Goal: Information Seeking & Learning: Learn about a topic

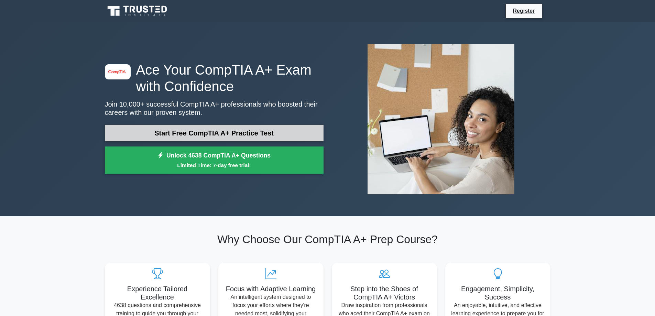
click at [132, 130] on link "Start Free CompTIA A+ Practice Test" at bounding box center [214, 133] width 219 height 16
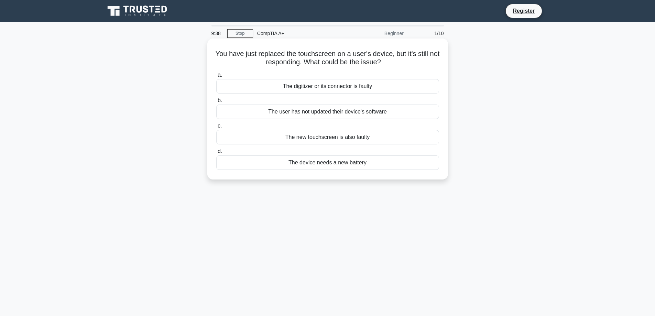
click at [321, 86] on div "The digitizer or its connector is faulty" at bounding box center [327, 86] width 223 height 14
click at [216, 77] on input "a. The digitizer or its connector is faulty" at bounding box center [216, 75] width 0 height 4
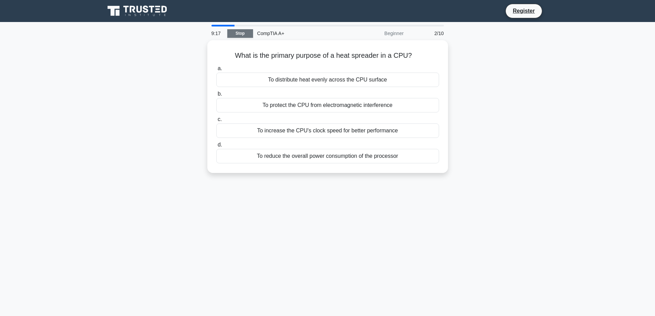
click at [230, 31] on link "Stop" at bounding box center [240, 33] width 26 height 9
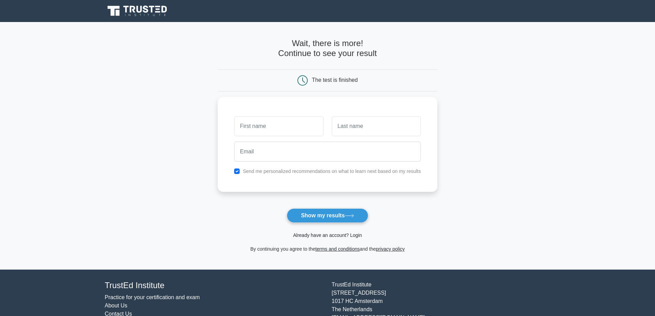
click at [322, 234] on link "Already have an account? Login" at bounding box center [327, 234] width 69 height 5
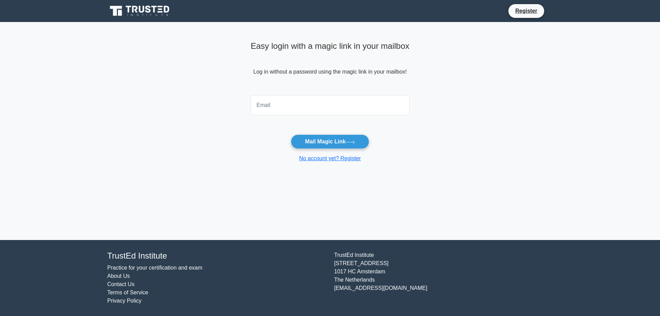
click at [275, 103] on input "email" at bounding box center [330, 105] width 159 height 20
type input "[EMAIL_ADDRESS][DOMAIN_NAME]"
click at [322, 145] on button "Mail Magic Link" at bounding box center [330, 141] width 78 height 14
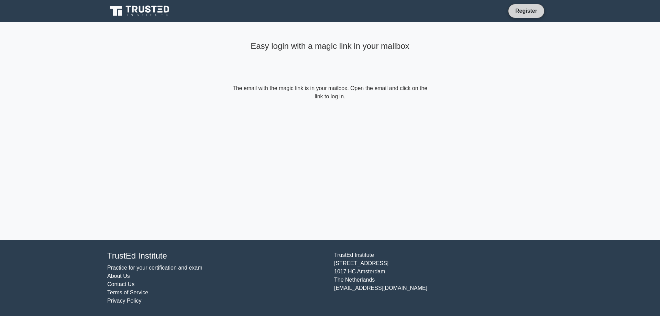
click at [518, 9] on link "Register" at bounding box center [526, 11] width 30 height 9
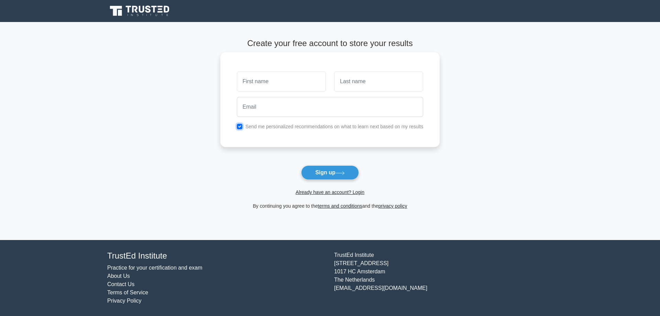
click at [239, 128] on input "checkbox" at bounding box center [239, 126] width 5 height 5
drag, startPoint x: 240, startPoint y: 126, endPoint x: 244, endPoint y: 120, distance: 7.4
click at [241, 125] on input "checkbox" at bounding box center [239, 126] width 5 height 5
checkbox input "true"
click at [276, 75] on input "text" at bounding box center [281, 81] width 89 height 20
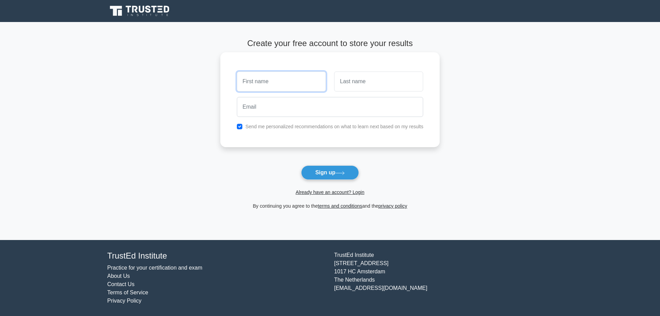
type input "[PERSON_NAME]"
click at [388, 81] on input "text" at bounding box center [378, 81] width 89 height 20
type input "Hemphill"
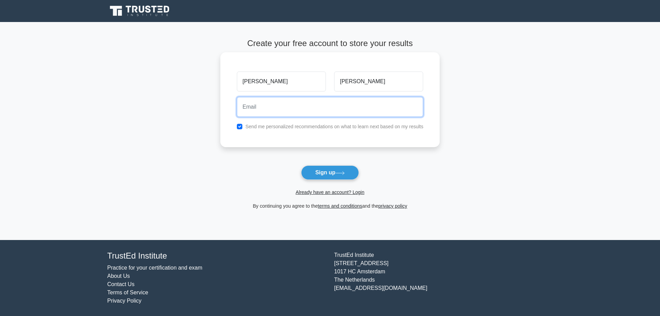
click at [341, 111] on input "email" at bounding box center [330, 107] width 187 height 20
type input "ghemp2003@yahoo.com"
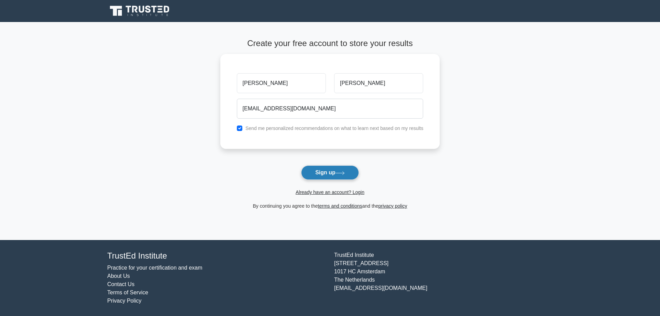
click at [324, 170] on button "Sign up" at bounding box center [330, 172] width 58 height 14
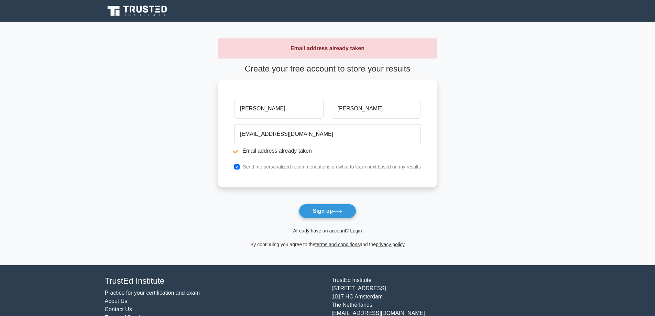
click at [333, 230] on link "Already have an account? Login" at bounding box center [327, 230] width 69 height 5
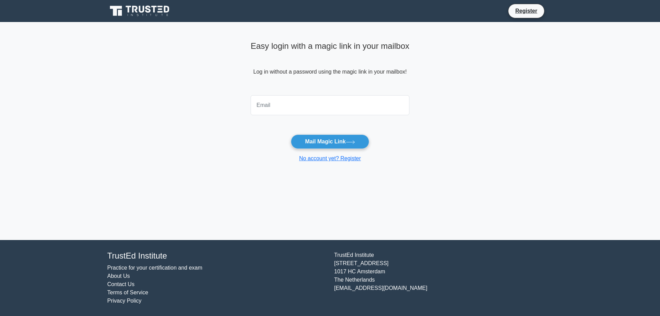
click at [298, 99] on input "email" at bounding box center [330, 105] width 159 height 20
type input "[EMAIL_ADDRESS][DOMAIN_NAME]"
click at [315, 145] on button "Mail Magic Link" at bounding box center [330, 141] width 78 height 14
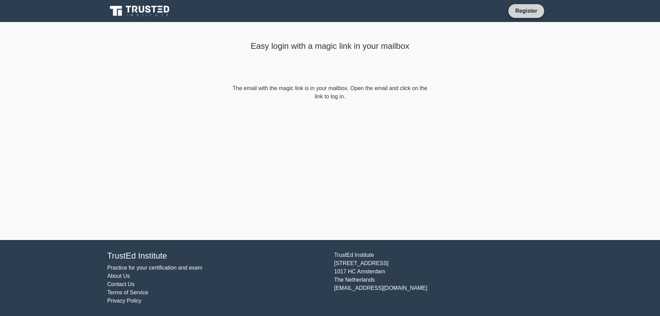
click at [521, 13] on link "Register" at bounding box center [526, 11] width 30 height 9
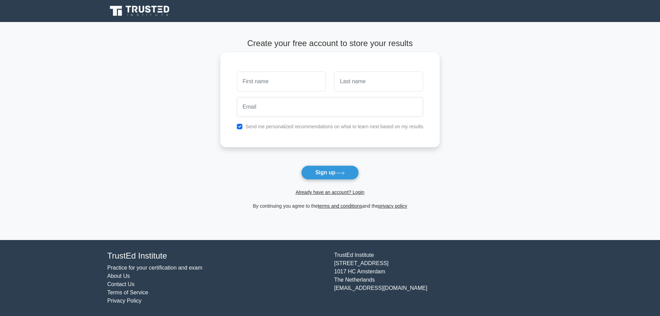
click at [314, 87] on input "text" at bounding box center [281, 81] width 89 height 20
type input "[PERSON_NAME]"
click at [347, 91] on input "text" at bounding box center [378, 81] width 89 height 20
type input "Hemphill"
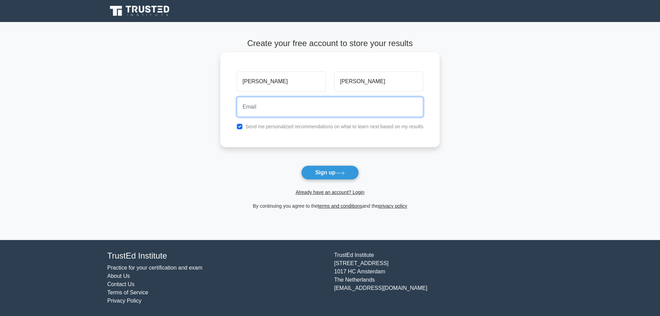
click at [337, 117] on input "email" at bounding box center [330, 107] width 187 height 20
type input "[EMAIL_ADDRESS][DOMAIN_NAME]"
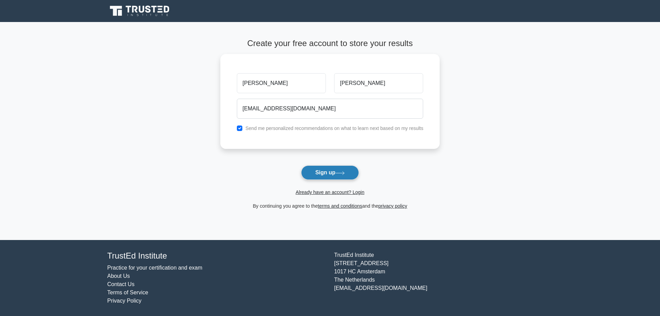
click at [327, 177] on button "Sign up" at bounding box center [330, 172] width 58 height 14
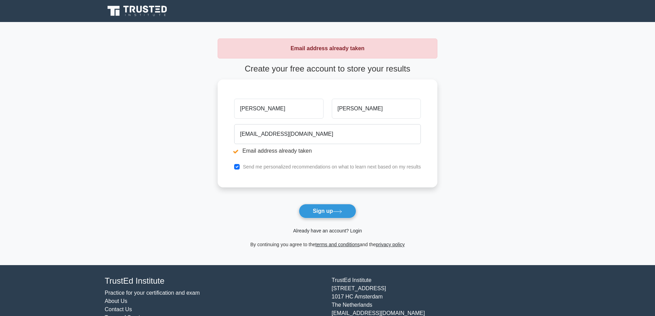
click at [326, 229] on link "Already have an account? Login" at bounding box center [327, 230] width 69 height 5
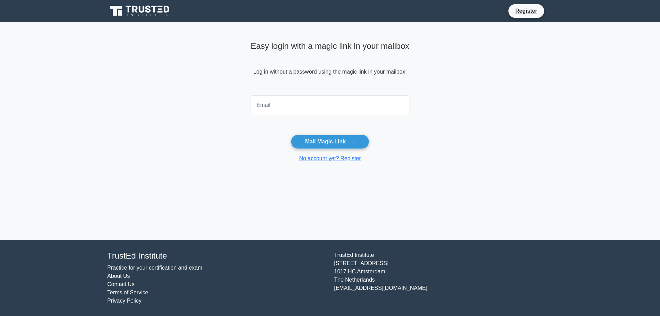
click at [304, 106] on input "email" at bounding box center [330, 105] width 159 height 20
type input "[EMAIL_ADDRESS][DOMAIN_NAME]"
click at [326, 140] on button "Mail Magic Link" at bounding box center [330, 141] width 78 height 14
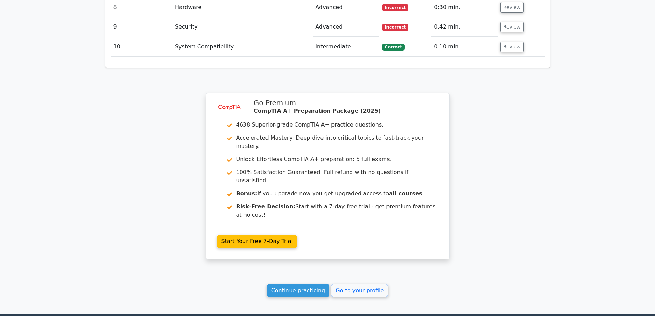
scroll to position [1188, 0]
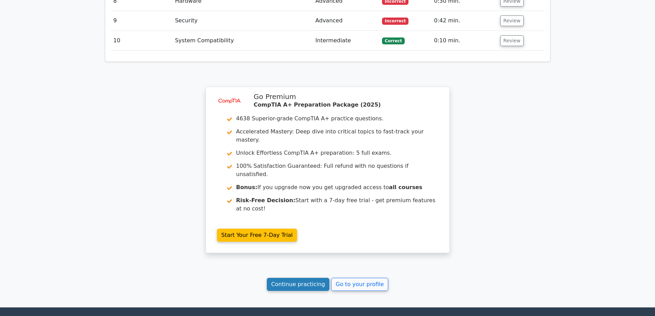
click at [316, 278] on link "Continue practicing" at bounding box center [298, 284] width 63 height 13
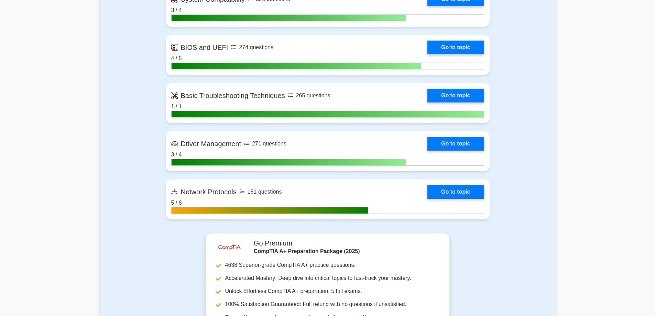
scroll to position [1409, 0]
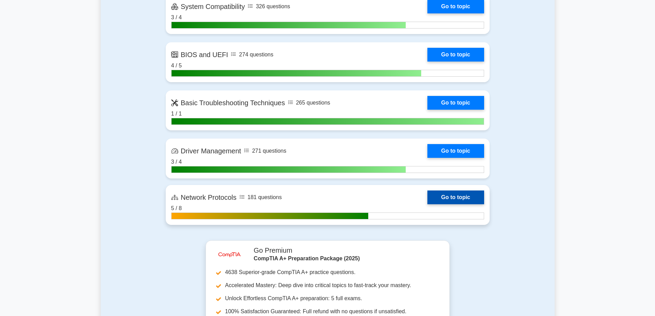
click at [427, 204] on link "Go to topic" at bounding box center [455, 197] width 56 height 14
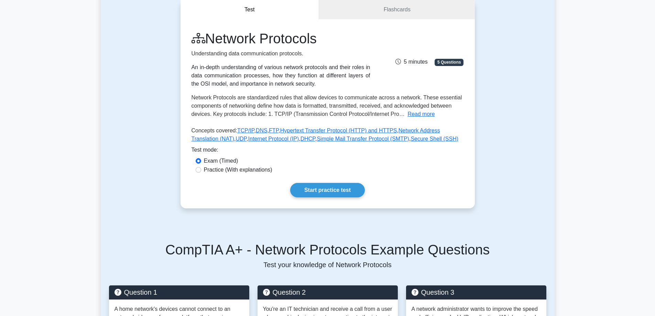
scroll to position [36, 0]
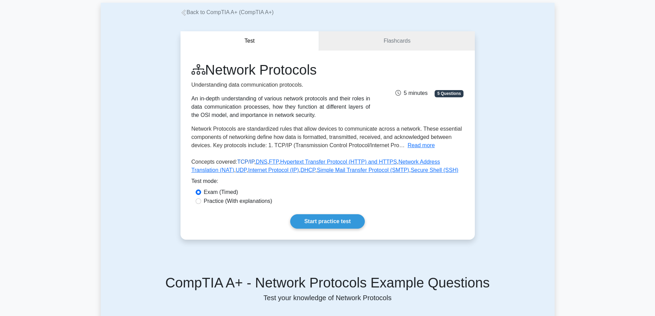
click at [237, 160] on link "TCP/IP" at bounding box center [245, 162] width 17 height 6
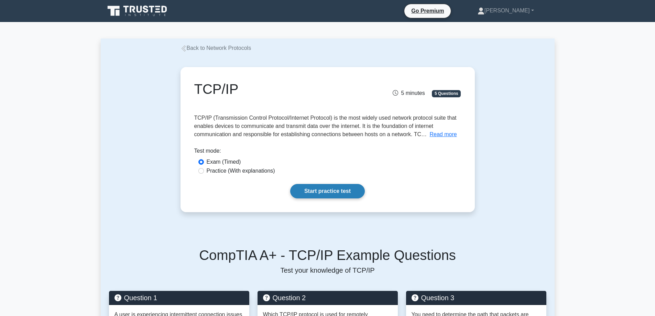
click at [352, 195] on link "Start practice test" at bounding box center [327, 191] width 75 height 14
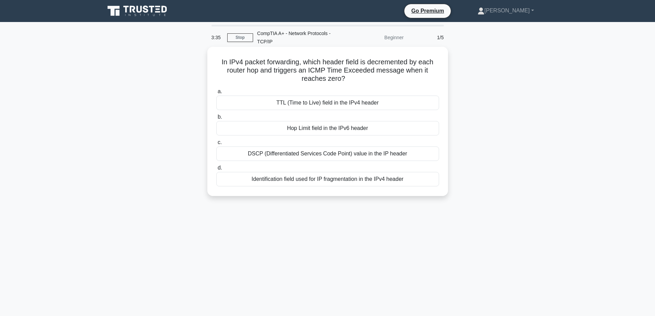
click at [260, 103] on div "TTL (Time to Live) field in the IPv4 header" at bounding box center [327, 103] width 223 height 14
click at [216, 94] on input "a. TTL (Time to Live) field in the IPv4 header" at bounding box center [216, 91] width 0 height 4
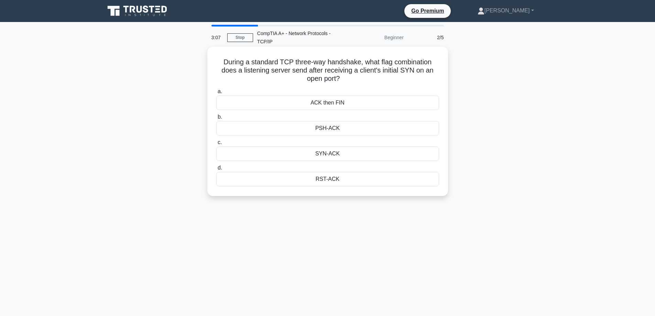
click at [329, 155] on div "SYN-ACK" at bounding box center [327, 153] width 223 height 14
click at [216, 145] on input "c. SYN-ACK" at bounding box center [216, 142] width 0 height 4
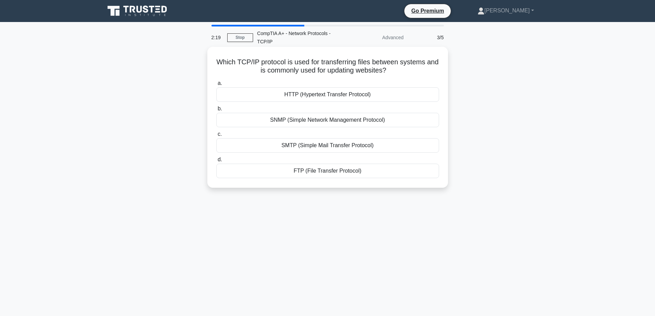
click at [303, 98] on div "HTTP (Hypertext Transfer Protocol)" at bounding box center [327, 94] width 223 height 14
click at [216, 86] on input "a. HTTP (Hypertext Transfer Protocol)" at bounding box center [216, 83] width 0 height 4
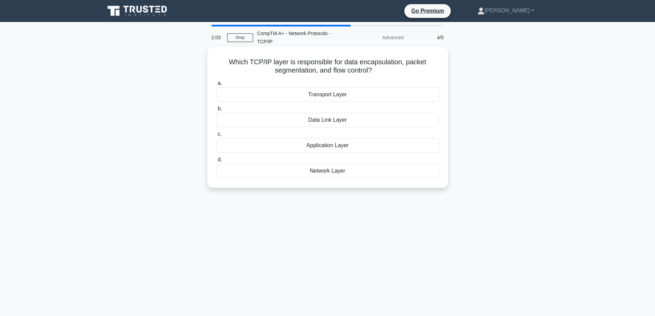
click at [330, 98] on div "Transport Layer" at bounding box center [327, 94] width 223 height 14
click at [216, 86] on input "a. Transport Layer" at bounding box center [216, 83] width 0 height 4
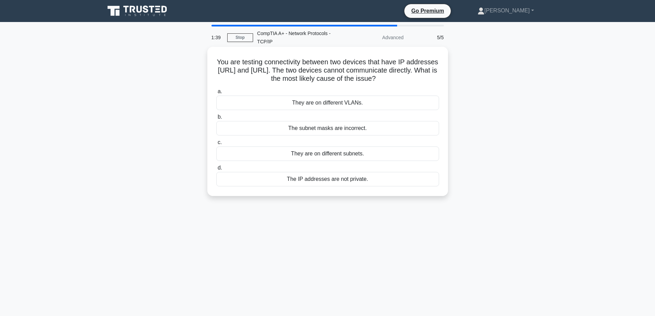
click at [318, 155] on div "They are on different subnets." at bounding box center [327, 153] width 223 height 14
click at [216, 145] on input "c. They are on different subnets." at bounding box center [216, 142] width 0 height 4
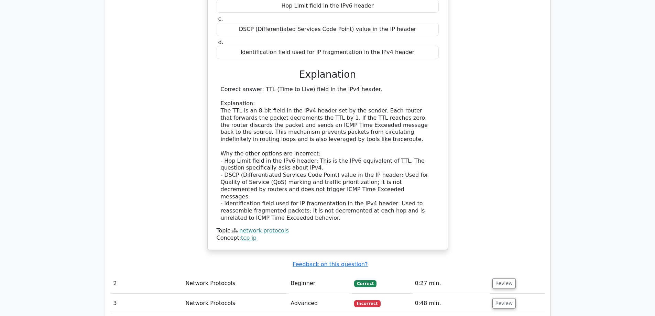
scroll to position [653, 0]
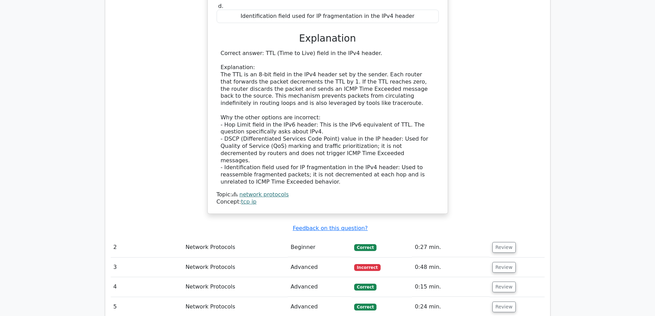
click at [215, 257] on td "Network Protocols" at bounding box center [234, 267] width 105 height 20
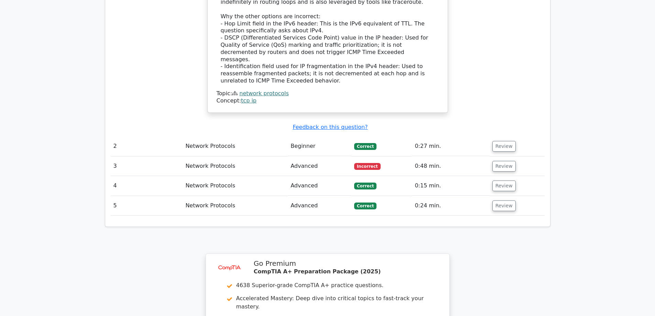
scroll to position [756, 0]
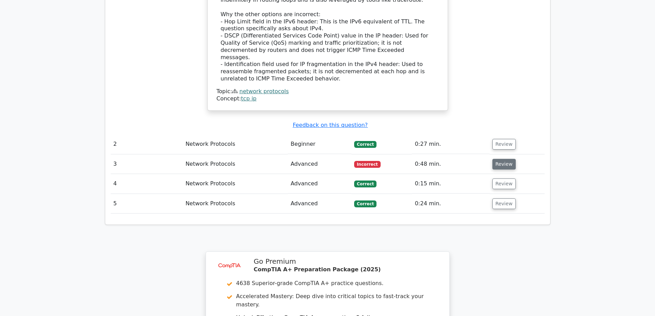
click at [505, 159] on button "Review" at bounding box center [503, 164] width 23 height 11
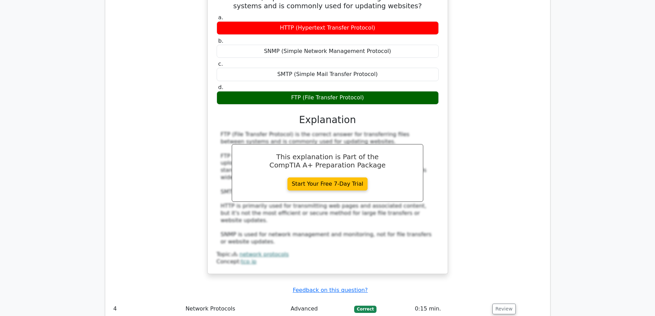
scroll to position [997, 0]
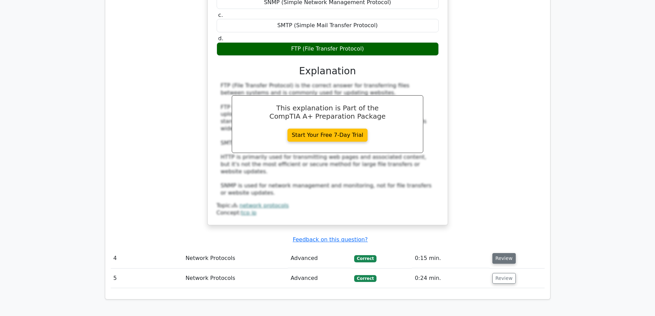
click at [503, 253] on button "Review" at bounding box center [503, 258] width 23 height 11
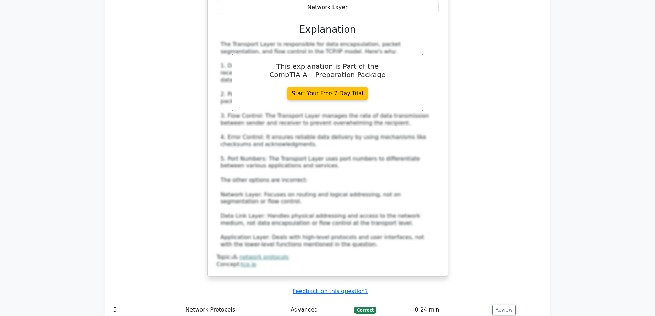
scroll to position [1615, 0]
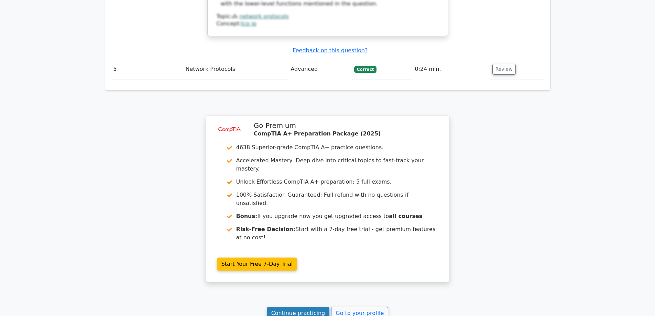
click at [317, 307] on link "Continue practicing" at bounding box center [298, 313] width 63 height 13
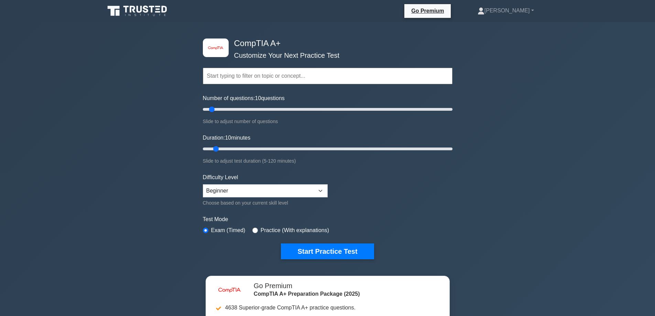
click at [317, 252] on button "Start Practice Test" at bounding box center [327, 251] width 93 height 16
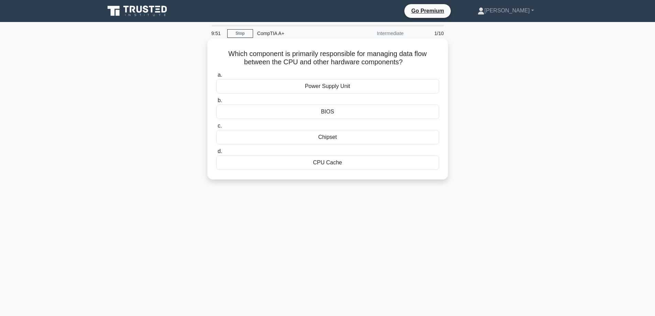
click at [345, 138] on div "Chipset" at bounding box center [327, 137] width 223 height 14
click at [216, 128] on input "c. Chipset" at bounding box center [216, 126] width 0 height 4
click at [342, 142] on div "Application carousel" at bounding box center [327, 137] width 223 height 14
click at [216, 128] on input "c. Application carousel" at bounding box center [216, 126] width 0 height 4
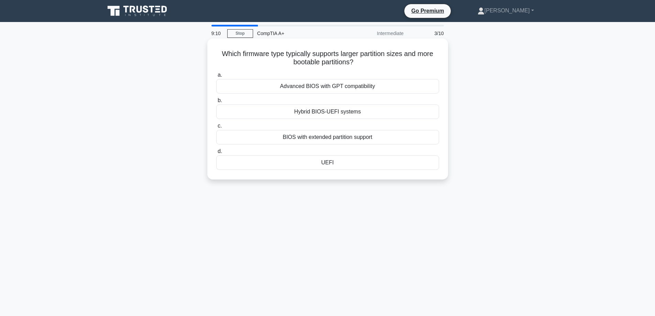
click at [329, 167] on div "UEFI" at bounding box center [327, 162] width 223 height 14
click at [216, 154] on input "d. UEFI" at bounding box center [216, 151] width 0 height 4
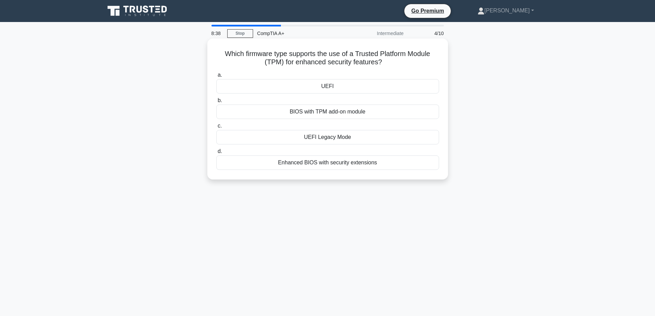
click at [340, 137] on div "UEFI Legacy Mode" at bounding box center [327, 137] width 223 height 14
click at [216, 128] on input "c. UEFI Legacy Mode" at bounding box center [216, 126] width 0 height 4
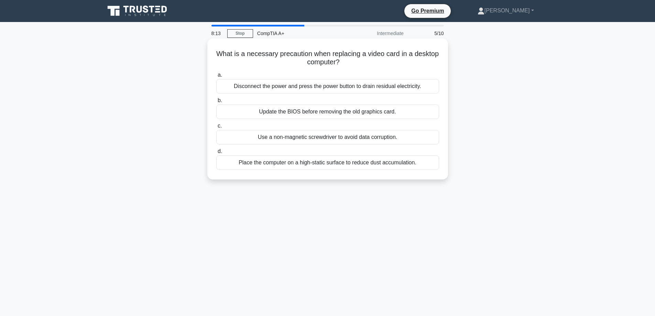
click at [327, 81] on div "Disconnect the power and press the power button to drain residual electricity." at bounding box center [327, 86] width 223 height 14
click at [216, 77] on input "a. Disconnect the power and press the power button to drain residual electricit…" at bounding box center [216, 75] width 0 height 4
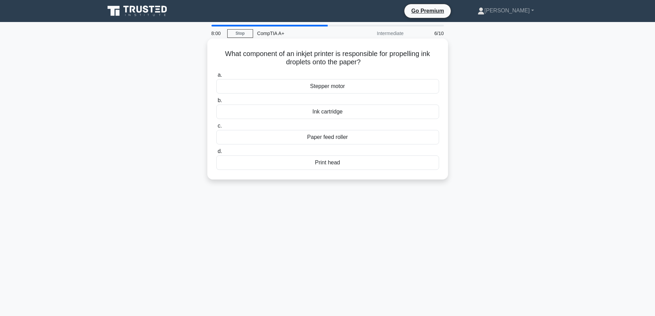
click at [327, 165] on div "Print head" at bounding box center [327, 162] width 223 height 14
click at [216, 154] on input "d. Print head" at bounding box center [216, 151] width 0 height 4
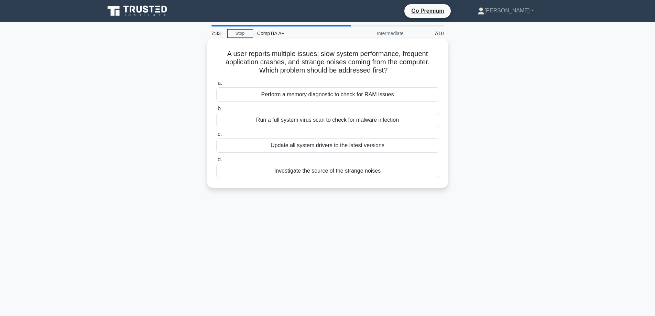
click at [334, 96] on div "Perform a memory diagnostic to check for RAM issues" at bounding box center [327, 94] width 223 height 14
click at [216, 86] on input "a. Perform a memory diagnostic to check for RAM issues" at bounding box center [216, 83] width 0 height 4
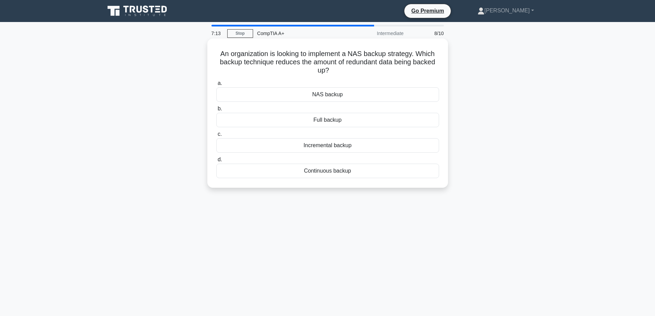
click at [326, 148] on div "Incremental backup" at bounding box center [327, 145] width 223 height 14
click at [216, 136] on input "c. Incremental backup" at bounding box center [216, 134] width 0 height 4
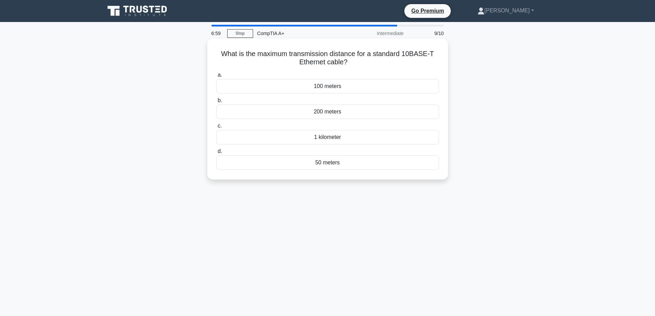
click at [324, 90] on div "100 meters" at bounding box center [327, 86] width 223 height 14
click at [216, 77] on input "a. 100 meters" at bounding box center [216, 75] width 0 height 4
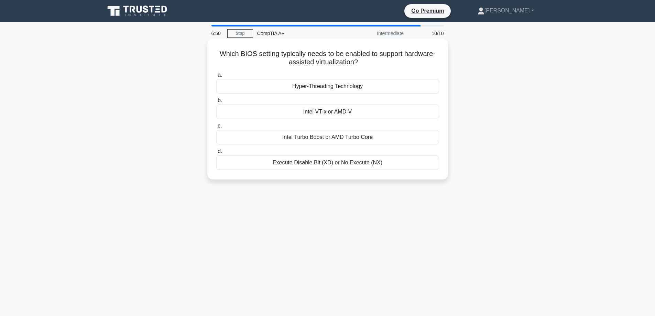
click at [300, 87] on div "Hyper-Threading Technology" at bounding box center [327, 86] width 223 height 14
click at [216, 77] on input "a. Hyper-Threading Technology" at bounding box center [216, 75] width 0 height 4
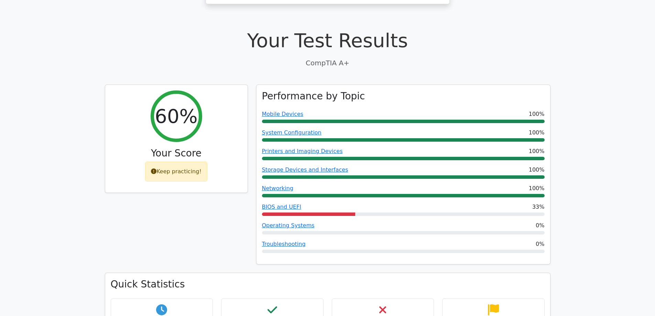
scroll to position [206, 0]
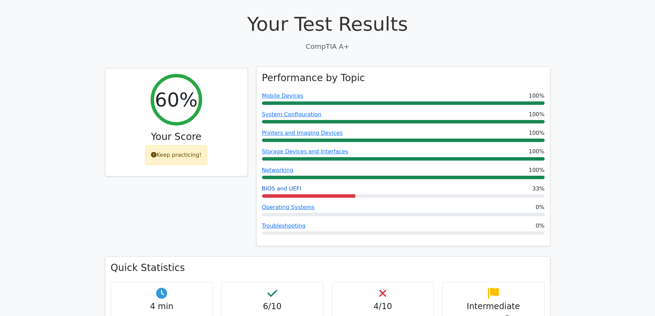
click at [282, 185] on link "BIOS and UEFI" at bounding box center [281, 188] width 39 height 7
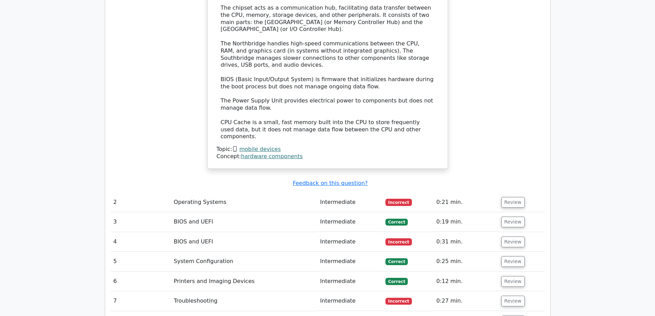
scroll to position [790, 0]
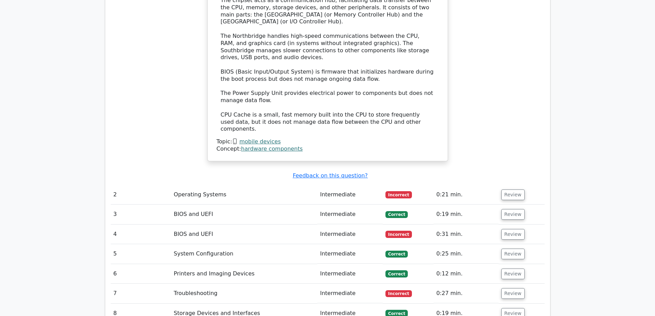
click at [329, 185] on td "Intermediate" at bounding box center [349, 195] width 65 height 20
click at [511, 189] on button "Review" at bounding box center [512, 194] width 23 height 11
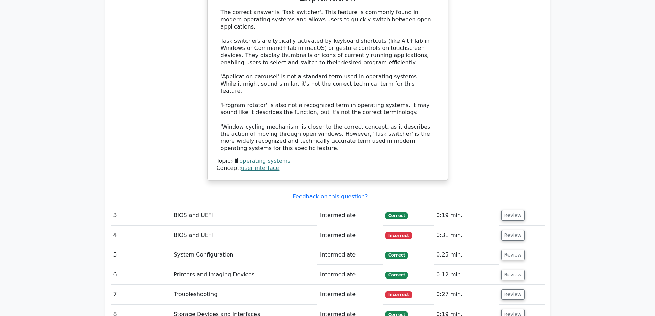
scroll to position [1134, 0]
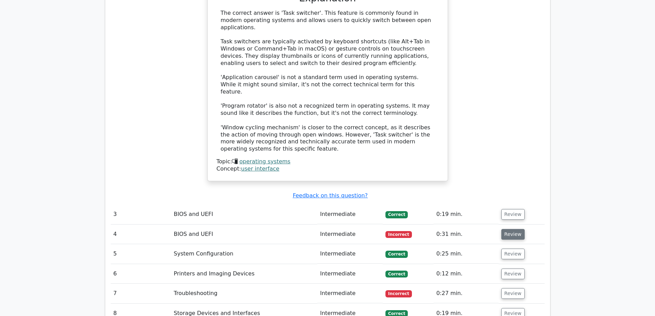
click at [508, 229] on button "Review" at bounding box center [512, 234] width 23 height 11
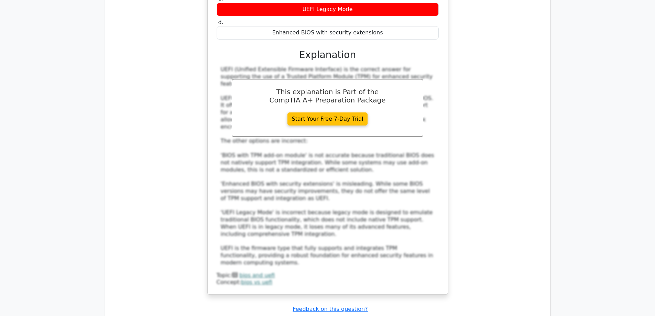
scroll to position [1512, 0]
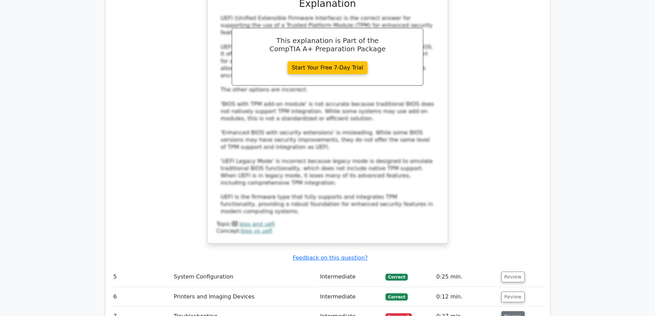
click at [505, 311] on button "Review" at bounding box center [512, 316] width 23 height 11
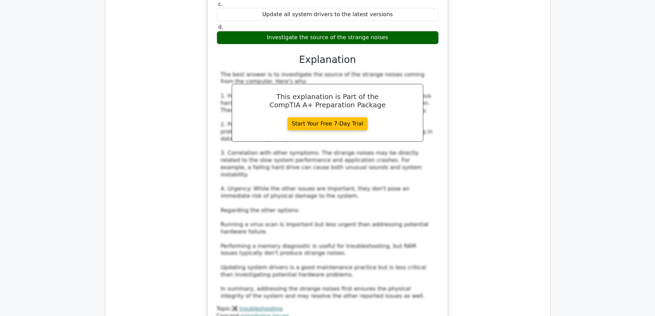
scroll to position [2027, 0]
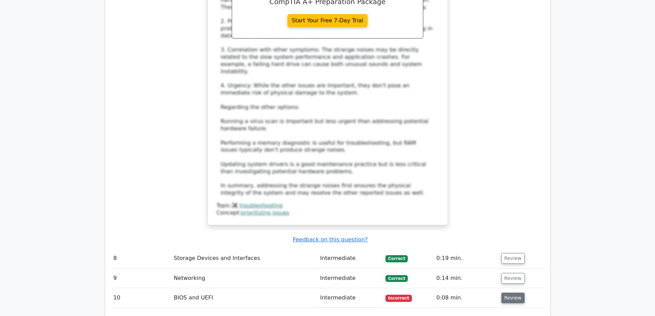
click at [508, 292] on button "Review" at bounding box center [512, 297] width 23 height 11
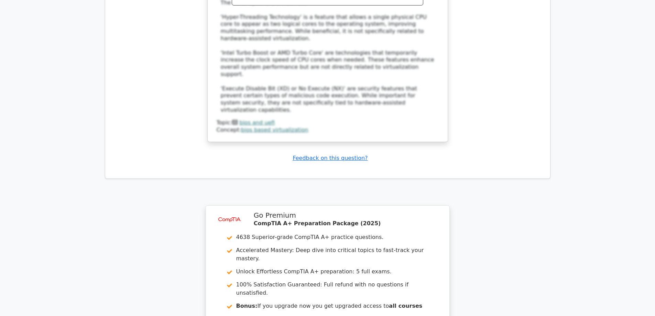
scroll to position [2608, 0]
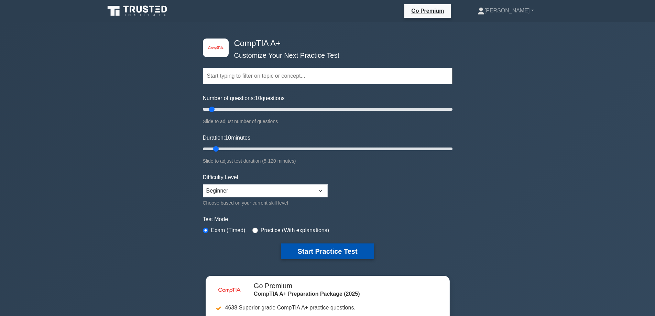
click at [320, 249] on button "Start Practice Test" at bounding box center [327, 251] width 93 height 16
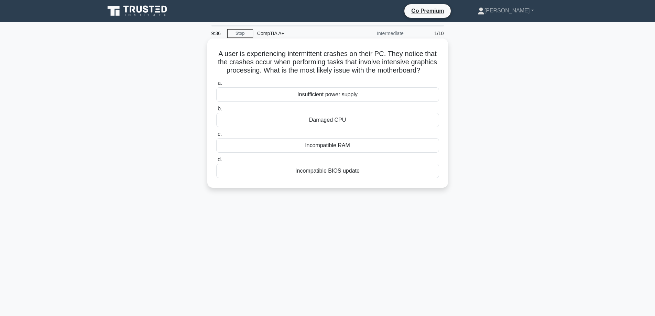
click at [324, 153] on div "Incompatible RAM" at bounding box center [327, 145] width 223 height 14
click at [216, 136] on input "c. Incompatible RAM" at bounding box center [216, 134] width 0 height 4
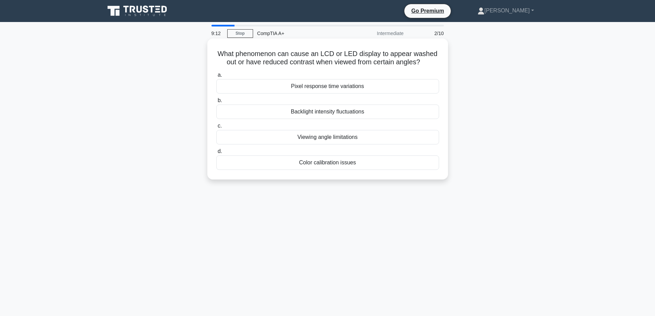
click at [294, 137] on div "Viewing angle limitations" at bounding box center [327, 137] width 223 height 14
click at [216, 128] on input "c. Viewing angle limitations" at bounding box center [216, 126] width 0 height 4
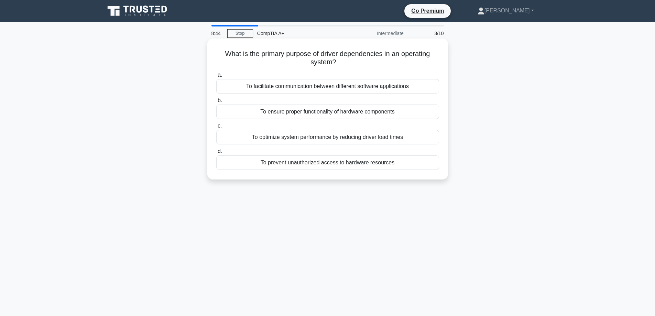
click at [297, 112] on div "To ensure proper functionality of hardware components" at bounding box center [327, 111] width 223 height 14
click at [216, 103] on input "b. To ensure proper functionality of hardware components" at bounding box center [216, 100] width 0 height 4
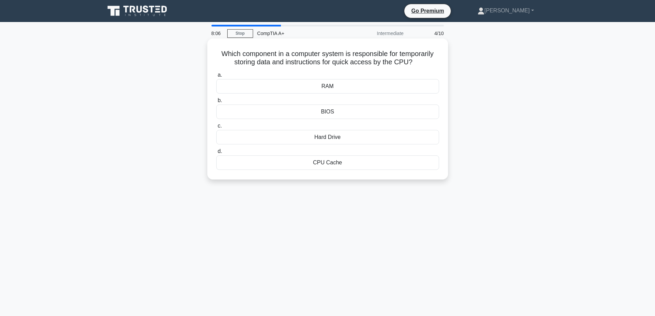
click at [333, 88] on div "RAM" at bounding box center [327, 86] width 223 height 14
click at [216, 77] on input "a. RAM" at bounding box center [216, 75] width 0 height 4
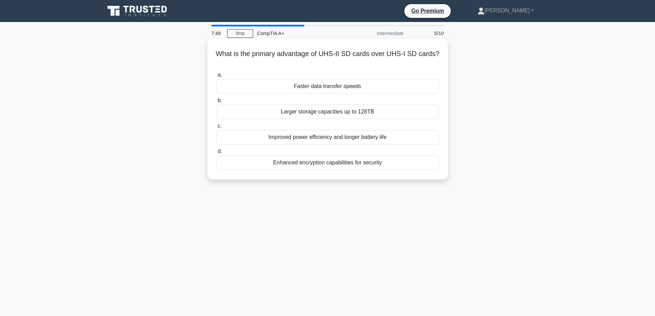
click at [307, 115] on div "Larger storage capacities up to 128TB" at bounding box center [327, 111] width 223 height 14
click at [216, 103] on input "b. Larger storage capacities up to 128TB" at bounding box center [216, 100] width 0 height 4
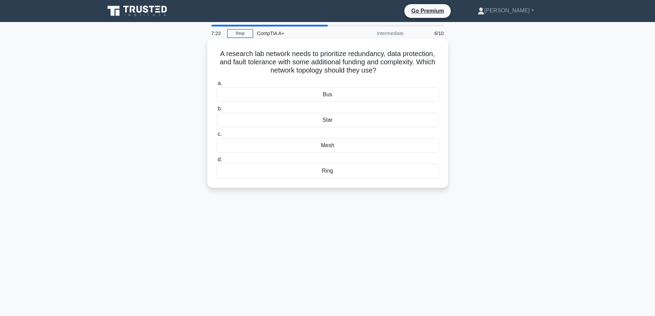
click at [279, 144] on div "Mesh" at bounding box center [327, 145] width 223 height 14
click at [216, 136] on input "c. Mesh" at bounding box center [216, 134] width 0 height 4
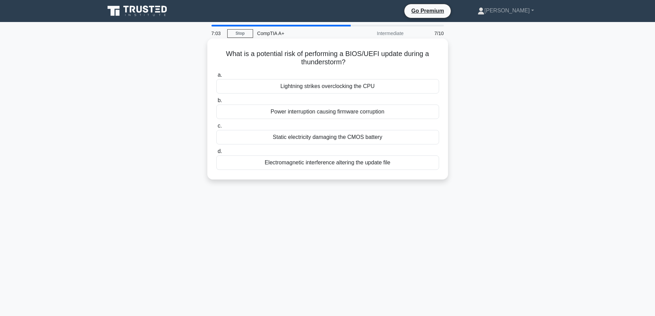
click at [332, 113] on div "Power interruption causing firmware corruption" at bounding box center [327, 111] width 223 height 14
click at [216, 103] on input "b. Power interruption causing firmware corruption" at bounding box center [216, 100] width 0 height 4
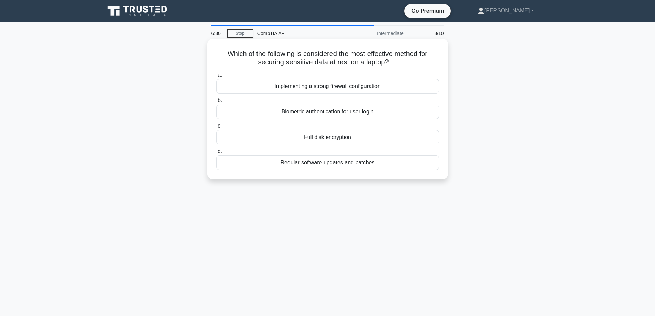
click at [325, 114] on div "Biometric authentication for user login" at bounding box center [327, 111] width 223 height 14
click at [216, 103] on input "b. Biometric authentication for user login" at bounding box center [216, 100] width 0 height 4
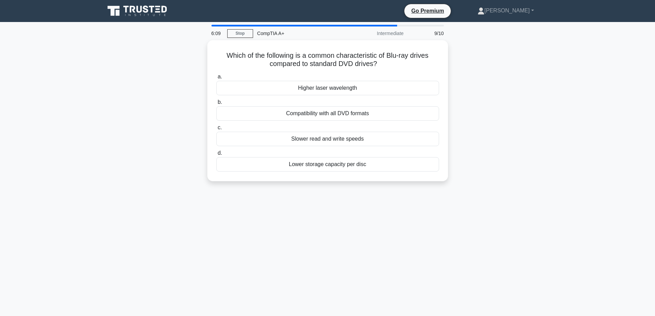
click at [325, 114] on div "Compatibility with all DVD formats" at bounding box center [327, 113] width 223 height 14
click at [216, 104] on input "b. Compatibility with all DVD formats" at bounding box center [216, 102] width 0 height 4
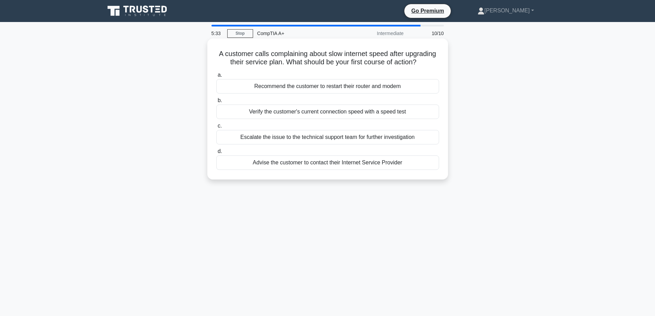
click at [347, 93] on div "Recommend the customer to restart their router and modem" at bounding box center [327, 86] width 223 height 14
click at [216, 77] on input "a. Recommend the customer to restart their router and modem" at bounding box center [216, 75] width 0 height 4
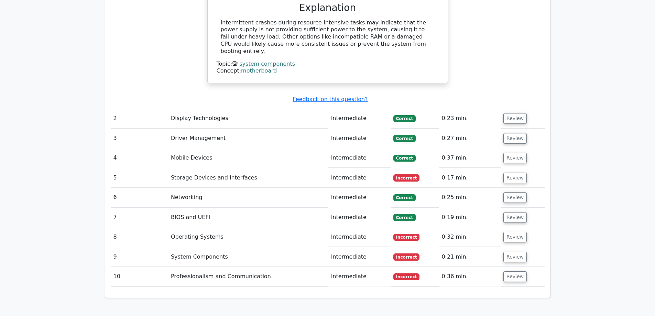
scroll to position [790, 0]
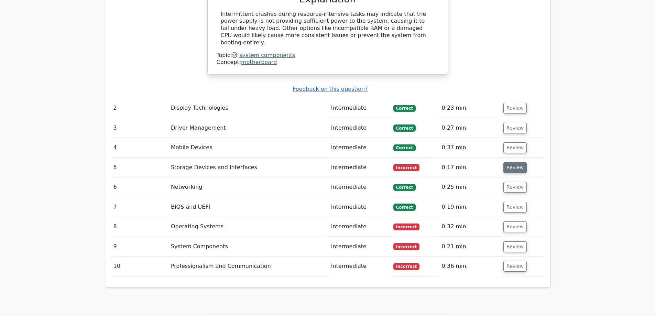
click at [511, 162] on button "Review" at bounding box center [514, 167] width 23 height 11
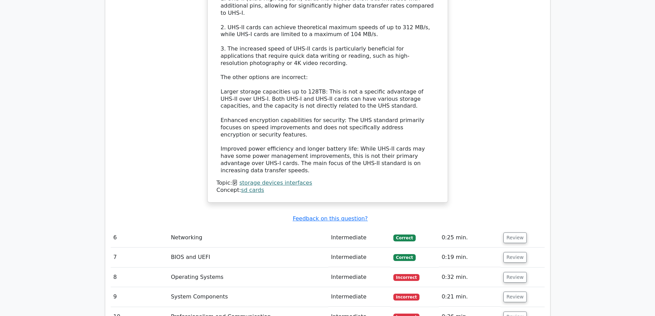
scroll to position [1168, 0]
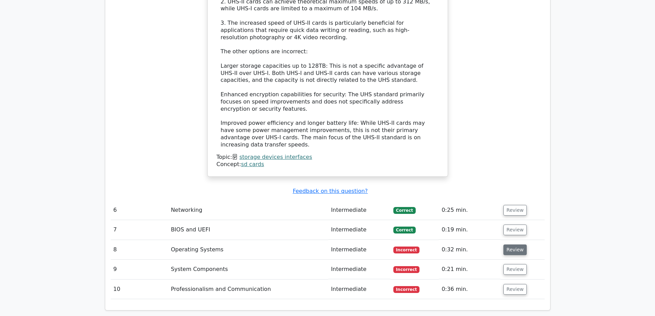
click at [516, 244] on button "Review" at bounding box center [514, 249] width 23 height 11
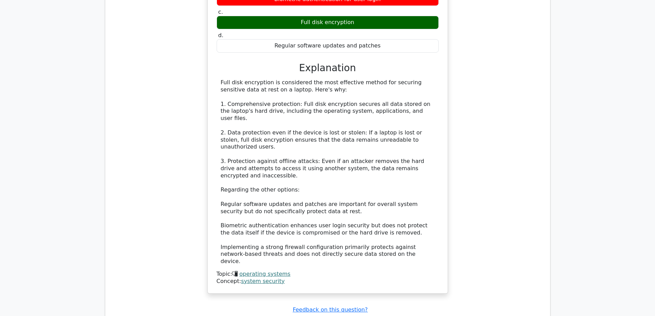
scroll to position [1581, 0]
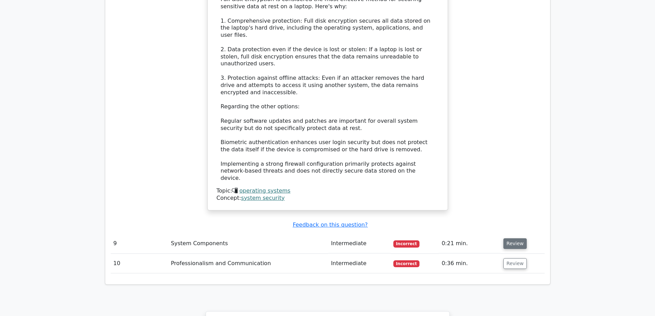
click at [506, 238] on button "Review" at bounding box center [514, 243] width 23 height 11
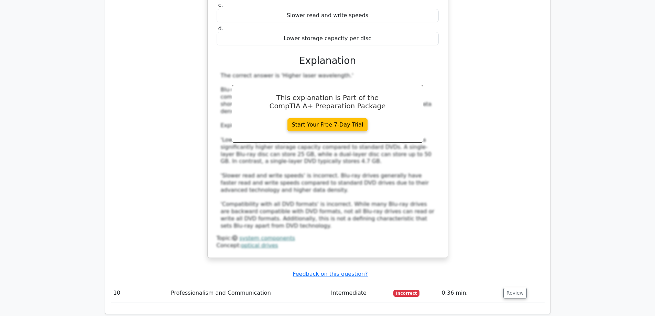
scroll to position [1924, 0]
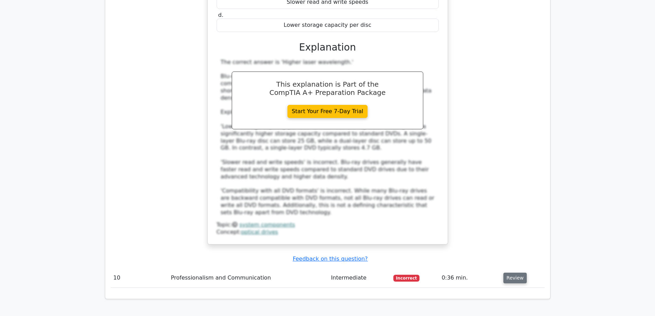
click at [518, 272] on button "Review" at bounding box center [514, 277] width 23 height 11
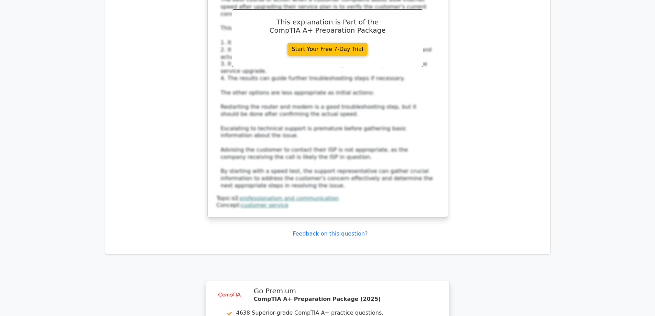
scroll to position [2508, 0]
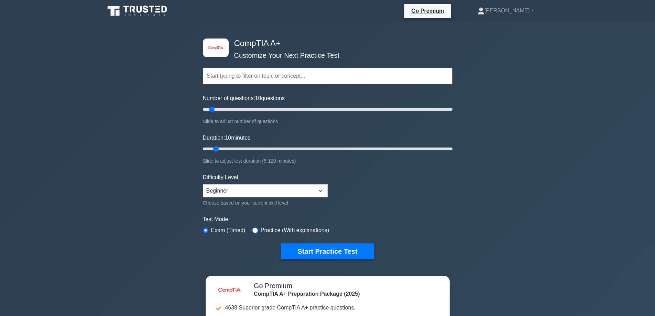
click at [253, 229] on input "radio" at bounding box center [254, 229] width 5 height 5
radio input "true"
click at [304, 248] on button "Start Practice Test" at bounding box center [327, 251] width 93 height 16
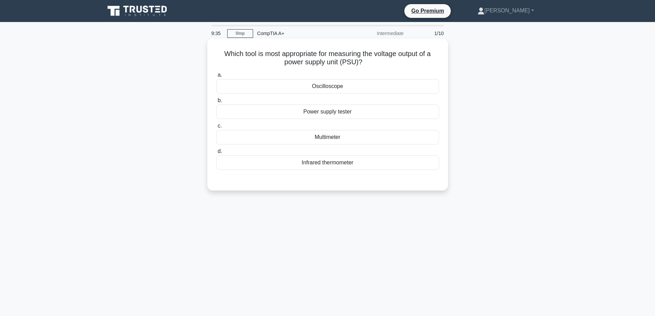
click at [370, 138] on div "Multimeter" at bounding box center [327, 137] width 223 height 14
click at [216, 128] on input "c. Multimeter" at bounding box center [216, 126] width 0 height 4
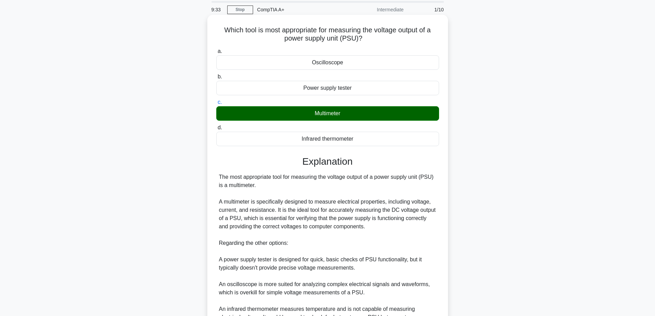
scroll to position [100, 0]
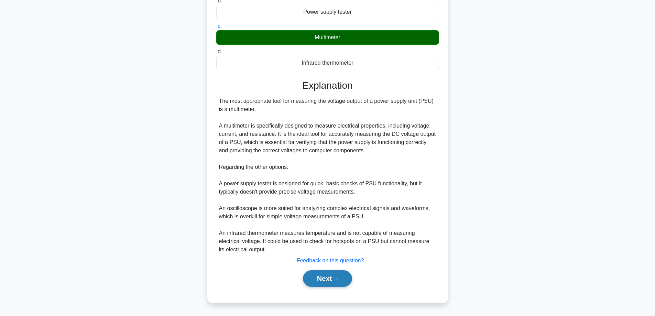
click at [329, 282] on button "Next" at bounding box center [327, 278] width 49 height 16
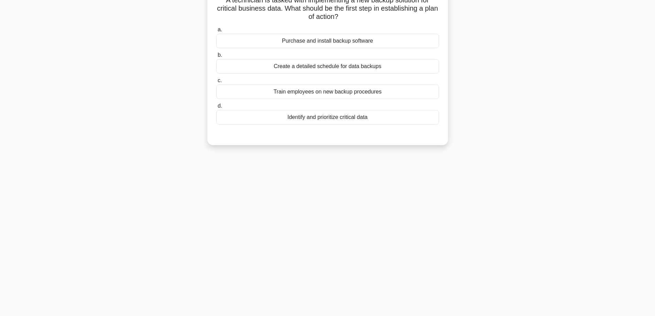
scroll to position [0, 0]
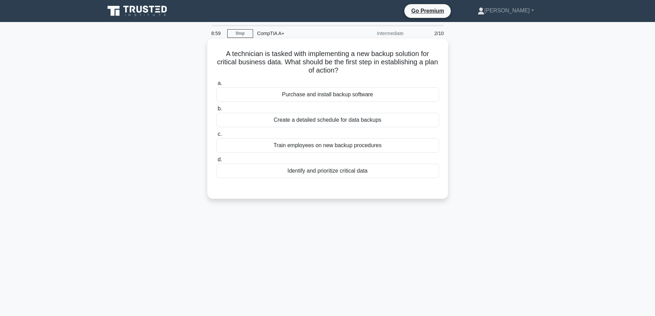
click at [334, 168] on div "Identify and prioritize critical data" at bounding box center [327, 171] width 223 height 14
click at [216, 162] on input "d. Identify and prioritize critical data" at bounding box center [216, 159] width 0 height 4
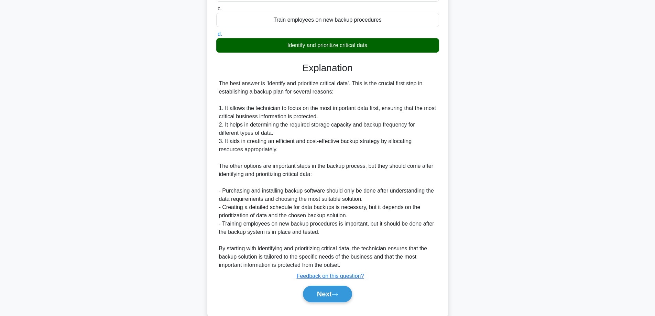
scroll to position [137, 0]
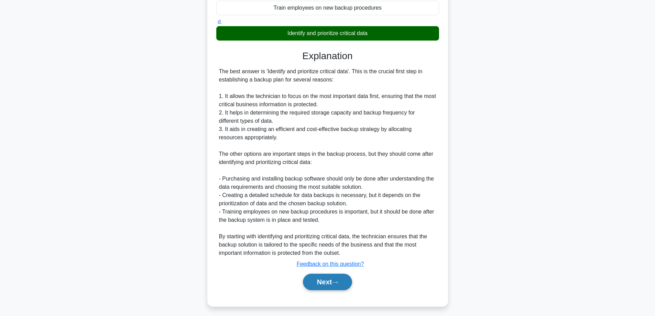
click at [335, 283] on icon at bounding box center [335, 282] width 6 height 4
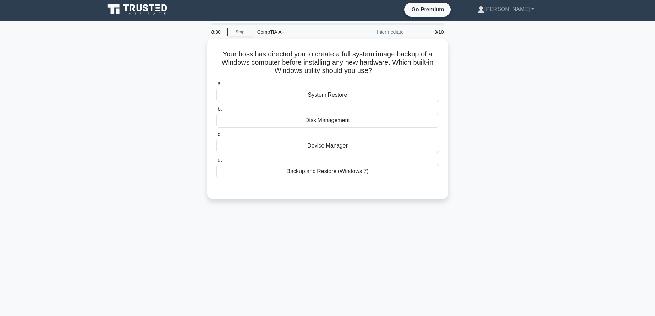
scroll to position [0, 0]
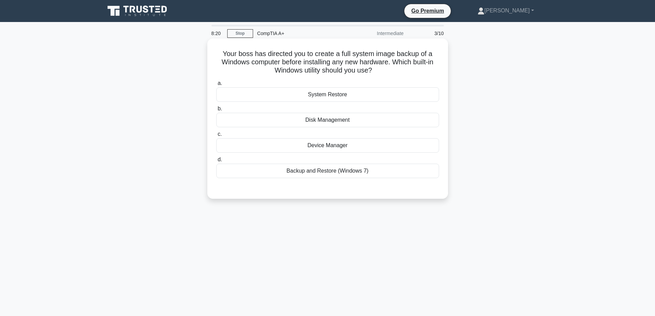
click at [321, 175] on div "Backup and Restore (Windows 7)" at bounding box center [327, 171] width 223 height 14
click at [216, 162] on input "d. Backup and Restore (Windows 7)" at bounding box center [216, 159] width 0 height 4
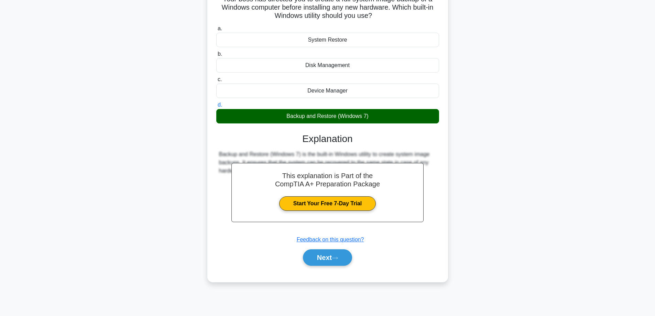
scroll to position [55, 0]
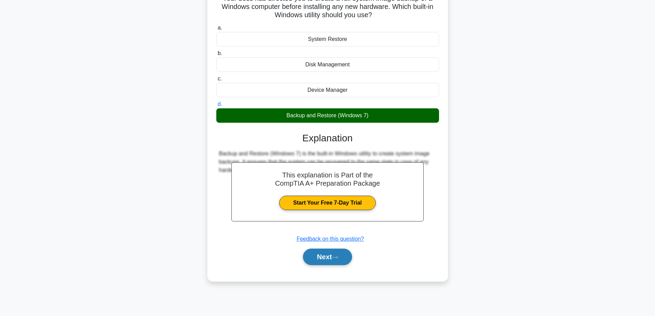
click at [326, 262] on button "Next" at bounding box center [327, 256] width 49 height 16
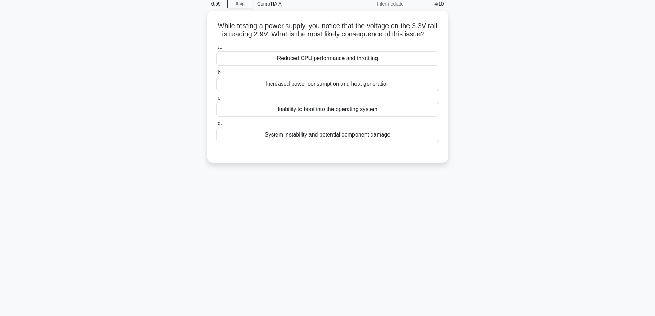
scroll to position [0, 0]
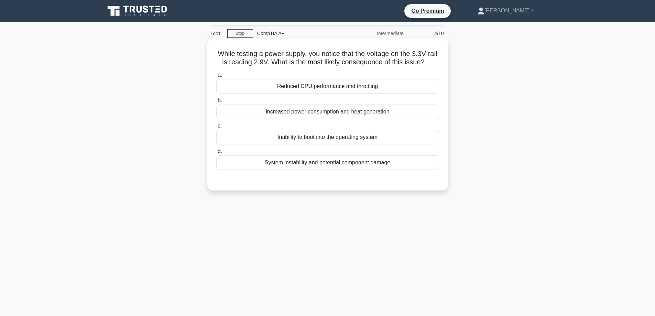
click at [326, 170] on div "System instability and potential component damage" at bounding box center [327, 162] width 223 height 14
click at [216, 154] on input "d. System instability and potential component damage" at bounding box center [216, 151] width 0 height 4
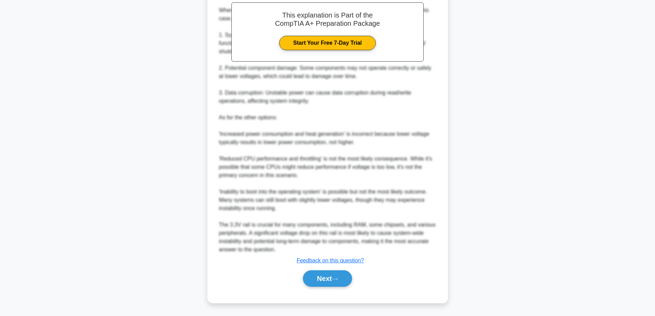
scroll to position [215, 0]
click at [327, 279] on button "Next" at bounding box center [327, 278] width 49 height 16
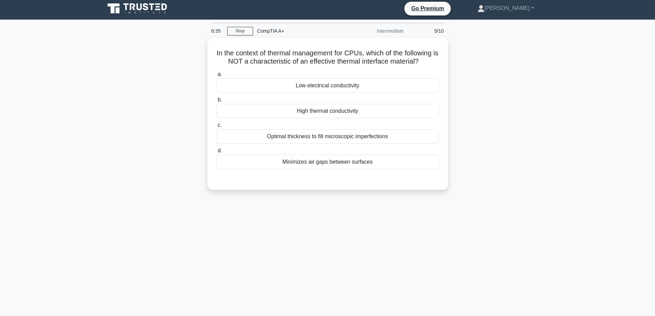
scroll to position [0, 0]
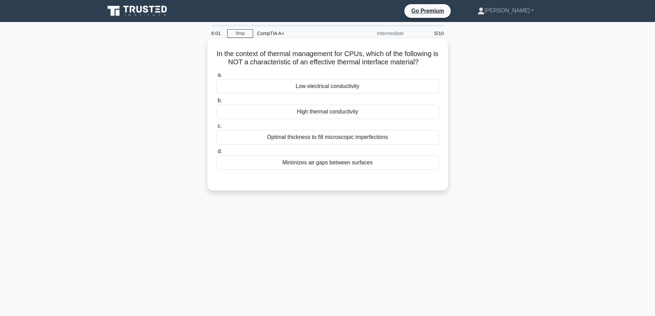
click at [346, 114] on div "High thermal conductivity" at bounding box center [327, 111] width 223 height 14
click at [216, 103] on input "b. High thermal conductivity" at bounding box center [216, 100] width 0 height 4
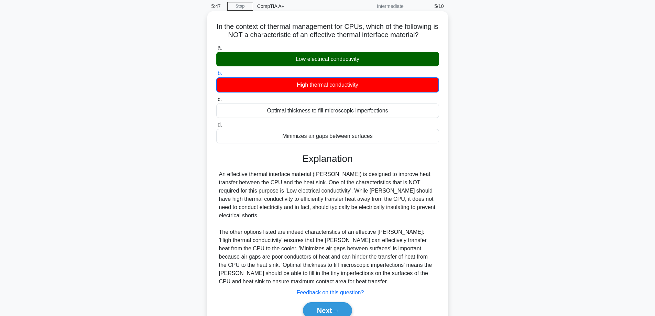
scroll to position [55, 0]
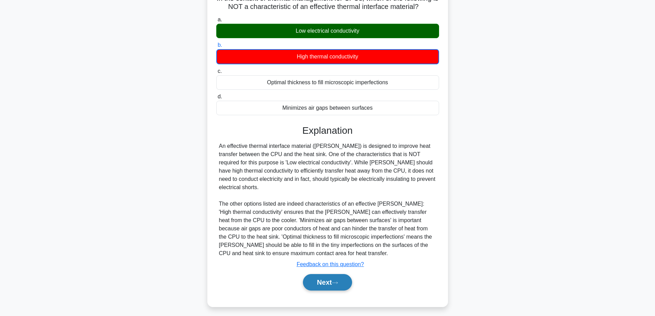
click at [322, 274] on button "Next" at bounding box center [327, 282] width 49 height 16
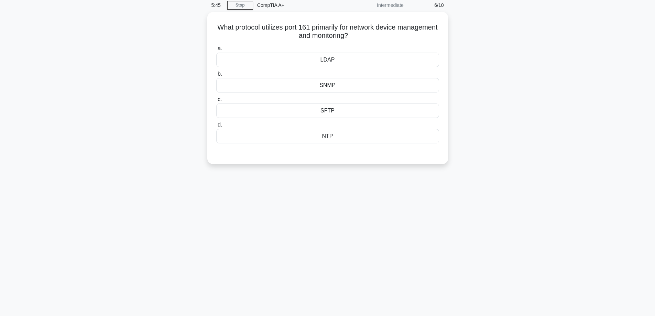
scroll to position [0, 0]
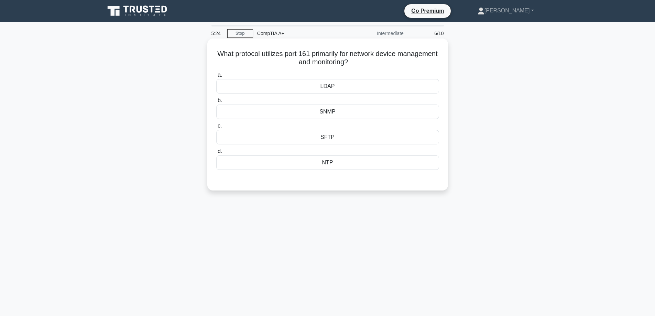
click at [333, 169] on div "NTP" at bounding box center [327, 162] width 223 height 14
click at [216, 154] on input "d. NTP" at bounding box center [216, 151] width 0 height 4
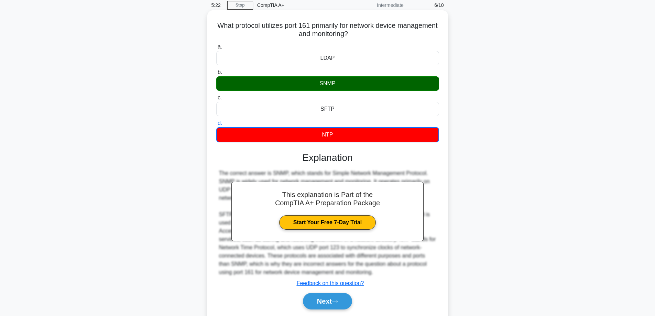
scroll to position [55, 0]
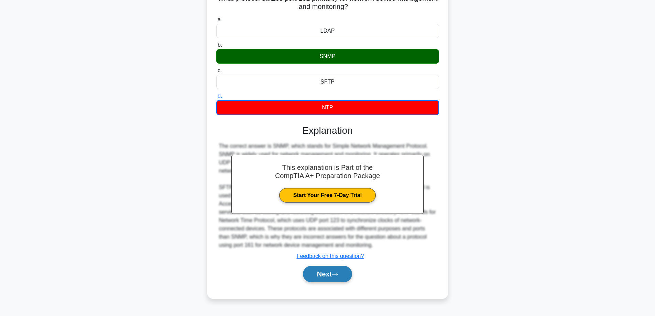
click at [328, 271] on button "Next" at bounding box center [327, 274] width 49 height 16
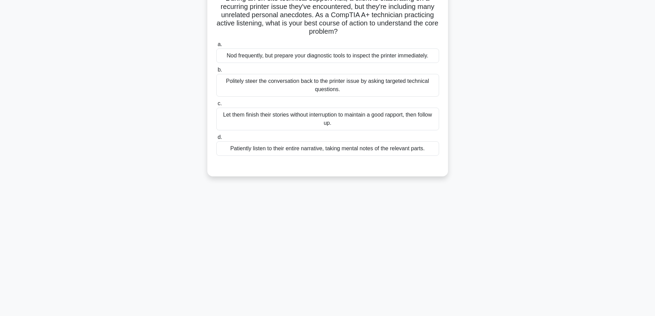
scroll to position [0, 0]
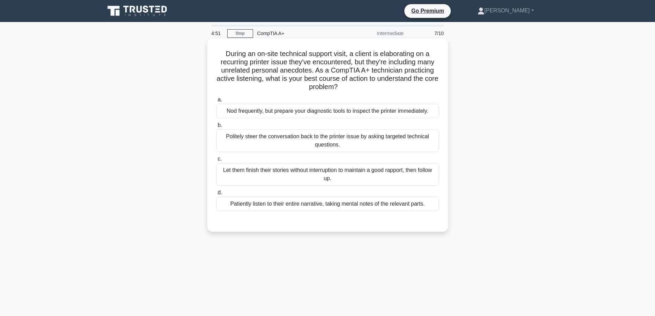
click at [315, 142] on div "Politely steer the conversation back to the printer issue by asking targeted te…" at bounding box center [327, 140] width 223 height 23
click at [216, 127] on input "b. Politely steer the conversation back to the printer issue by asking targeted…" at bounding box center [216, 125] width 0 height 4
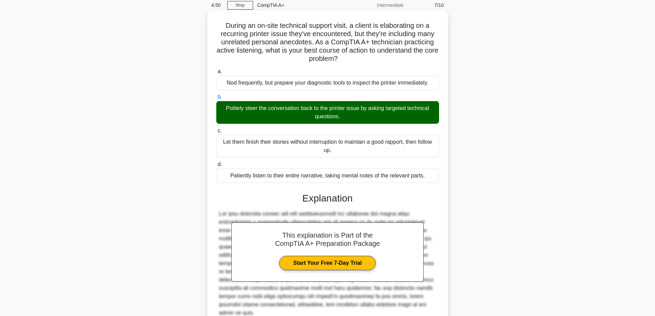
scroll to position [84, 0]
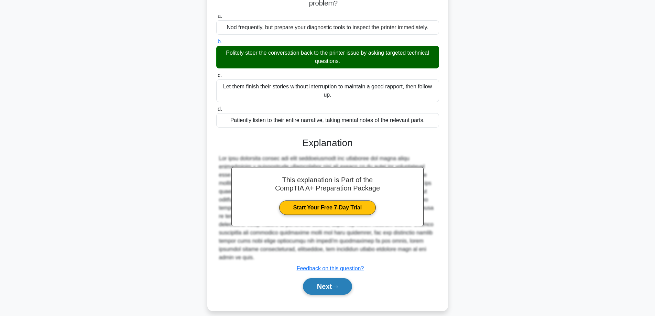
click at [329, 279] on button "Next" at bounding box center [327, 286] width 49 height 16
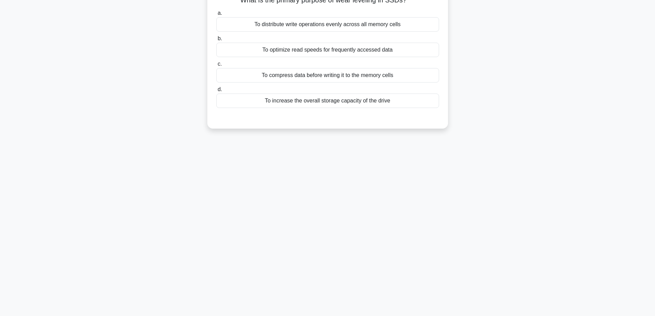
scroll to position [0, 0]
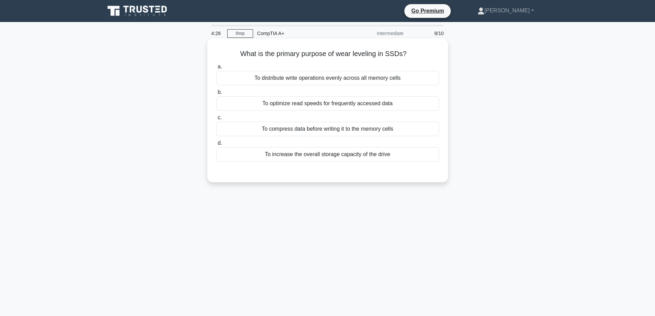
click at [298, 105] on div "To optimize read speeds for frequently accessed data" at bounding box center [327, 103] width 223 height 14
click at [216, 94] on input "b. To optimize read speeds for frequently accessed data" at bounding box center [216, 92] width 0 height 4
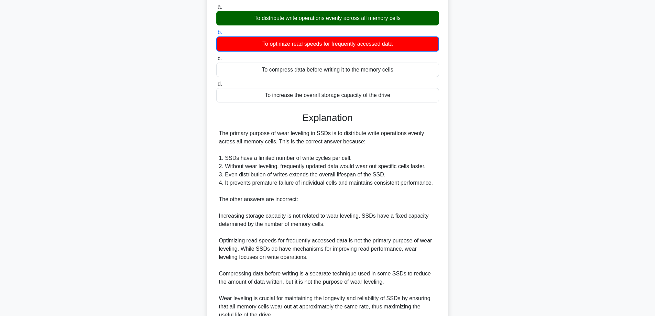
scroll to position [125, 0]
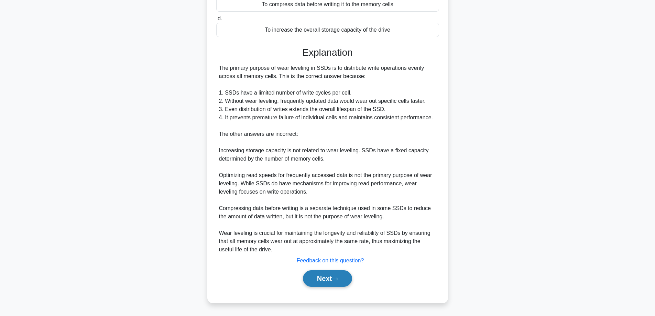
click at [336, 282] on button "Next" at bounding box center [327, 278] width 49 height 16
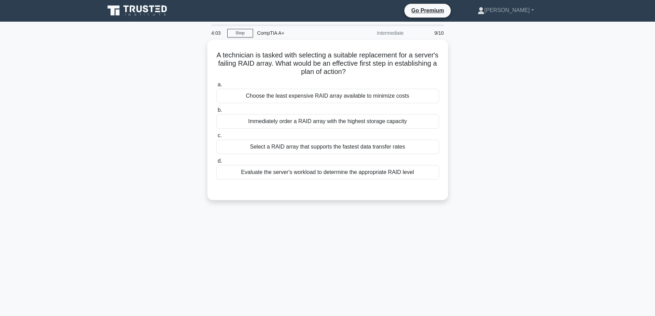
scroll to position [0, 0]
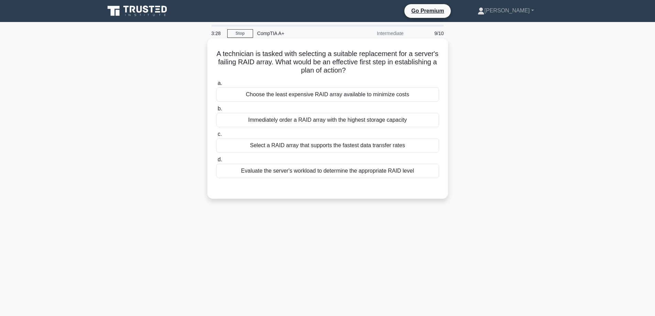
click at [300, 171] on div "Evaluate the server's workload to determine the appropriate RAID level" at bounding box center [327, 171] width 223 height 14
click at [216, 162] on input "d. Evaluate the server's workload to determine the appropriate RAID level" at bounding box center [216, 159] width 0 height 4
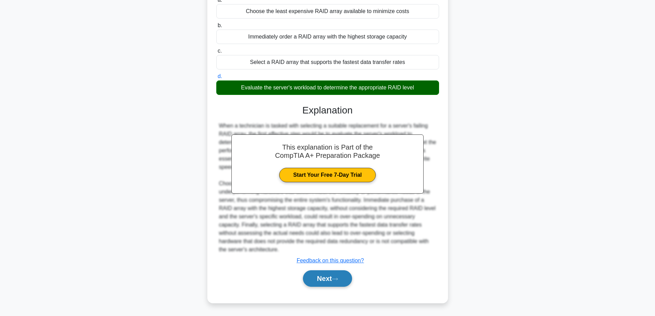
click at [332, 284] on button "Next" at bounding box center [327, 278] width 49 height 16
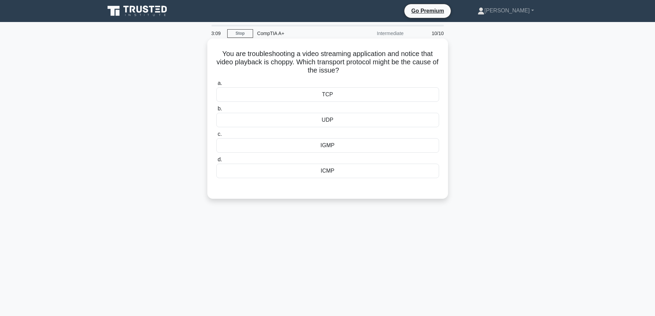
click at [361, 121] on div "UDP" at bounding box center [327, 120] width 223 height 14
click at [216, 111] on input "b. UDP" at bounding box center [216, 109] width 0 height 4
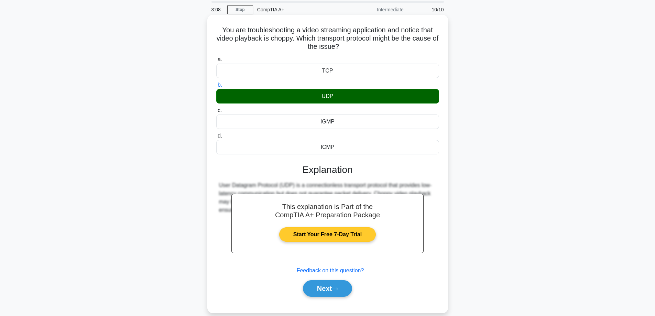
scroll to position [55, 0]
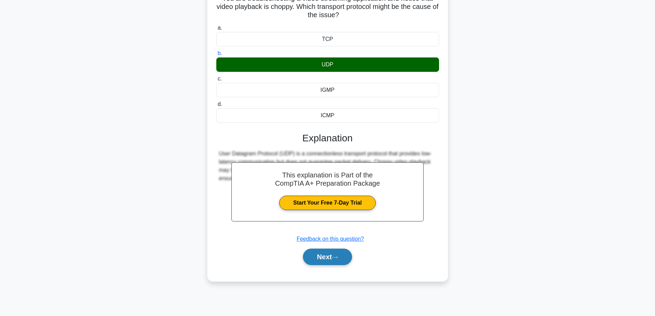
click at [330, 260] on button "Next" at bounding box center [327, 256] width 49 height 16
